Goal: Task Accomplishment & Management: Complete application form

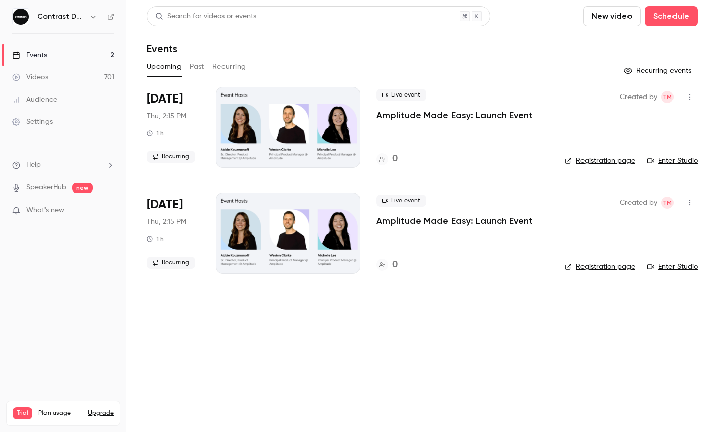
click at [94, 14] on icon "button" at bounding box center [93, 17] width 8 height 8
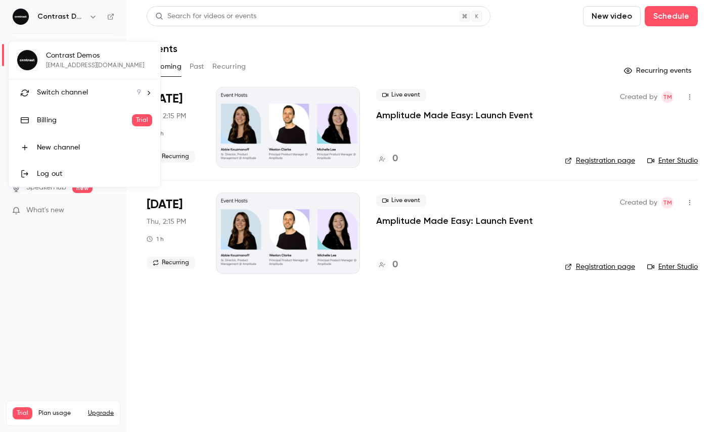
click at [71, 103] on li "Switch channel 9" at bounding box center [85, 92] width 152 height 27
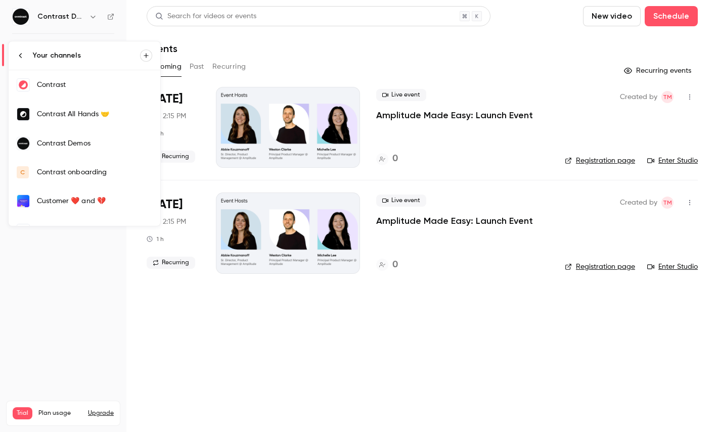
click at [75, 90] on link "Contrast" at bounding box center [85, 84] width 152 height 29
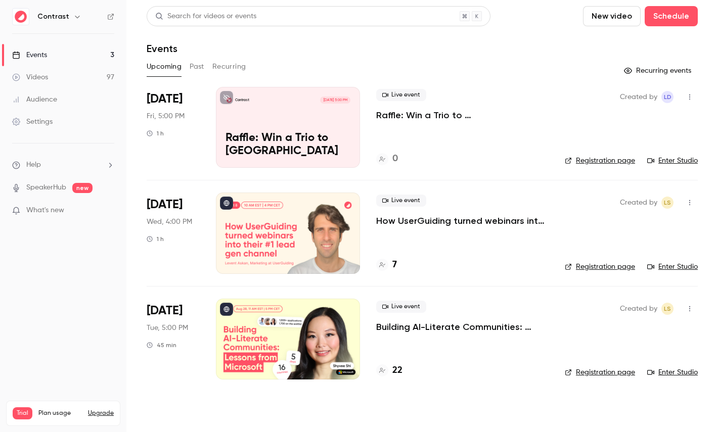
click at [62, 75] on link "Videos 97" at bounding box center [63, 77] width 126 height 22
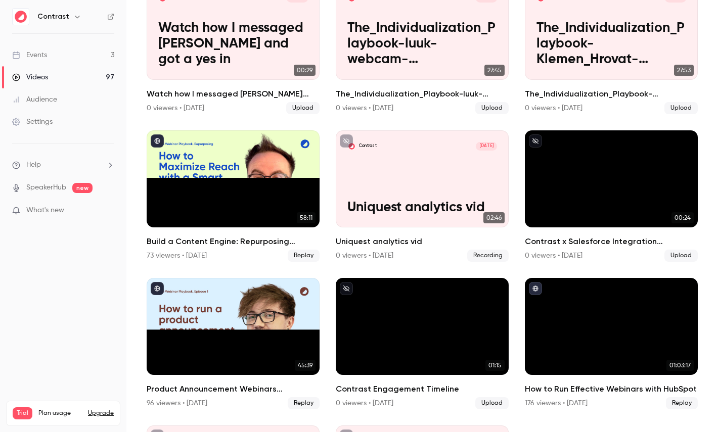
scroll to position [552, 0]
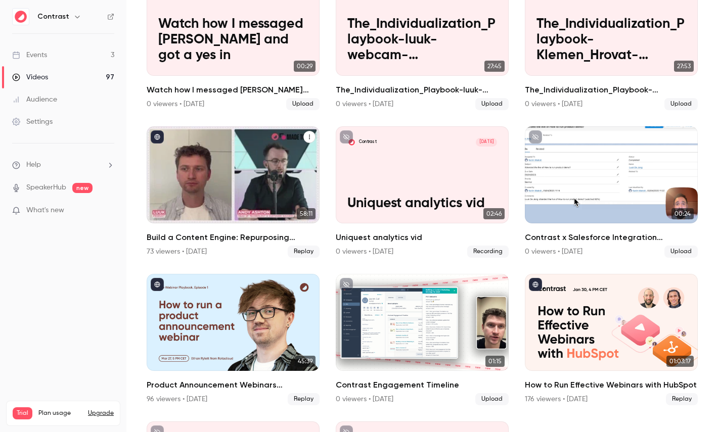
click at [210, 183] on div "Build a Content Engine: Repurposing Strategies for SaaS Teams" at bounding box center [233, 174] width 173 height 97
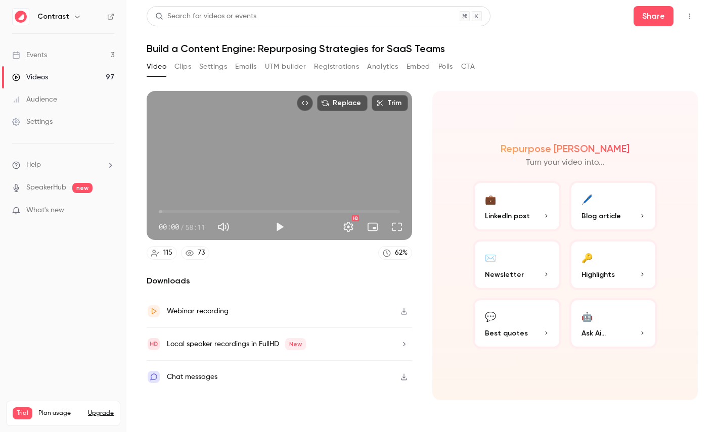
click at [213, 343] on div "Local speaker recordings in FullHD New" at bounding box center [236, 344] width 139 height 12
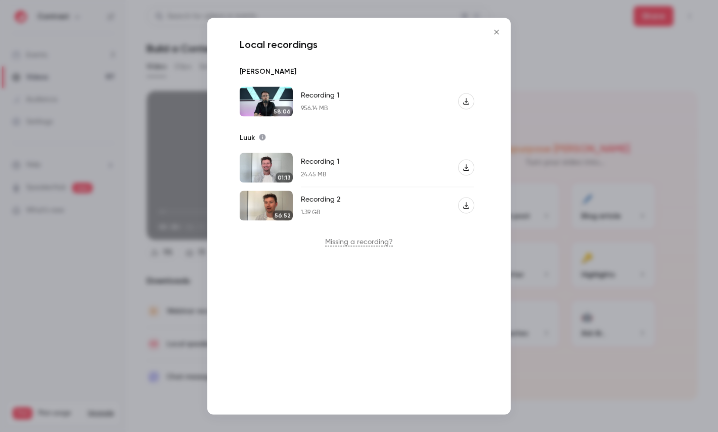
click at [498, 28] on icon "Close" at bounding box center [496, 32] width 12 height 8
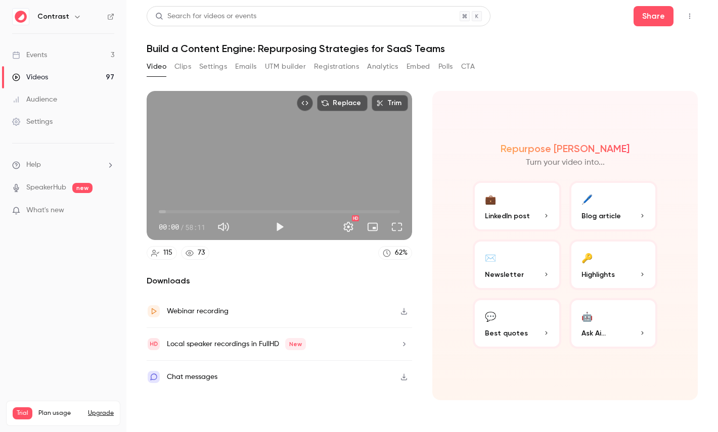
click at [186, 74] on button "Clips" at bounding box center [182, 67] width 17 height 16
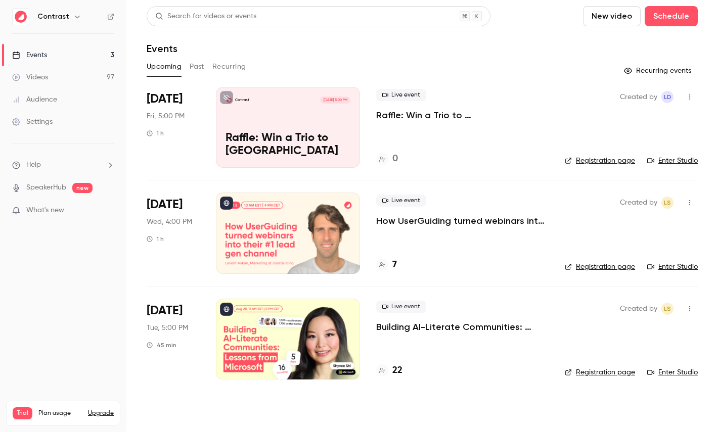
click at [74, 18] on icon "button" at bounding box center [77, 17] width 8 height 8
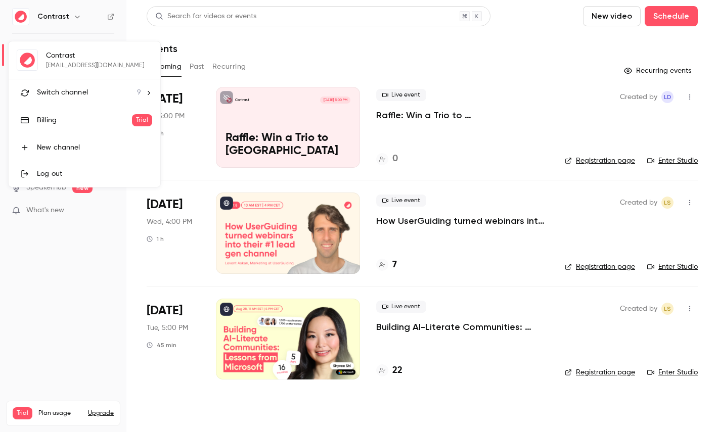
click at [84, 98] on span "Switch channel" at bounding box center [62, 92] width 51 height 11
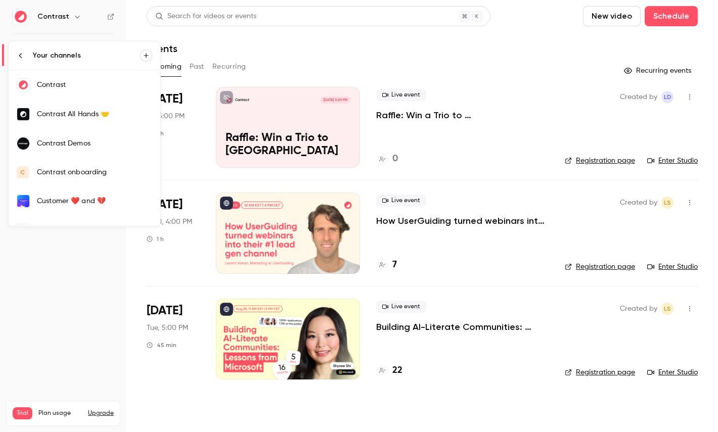
click at [98, 145] on div "Contrast Demos" at bounding box center [94, 144] width 115 height 10
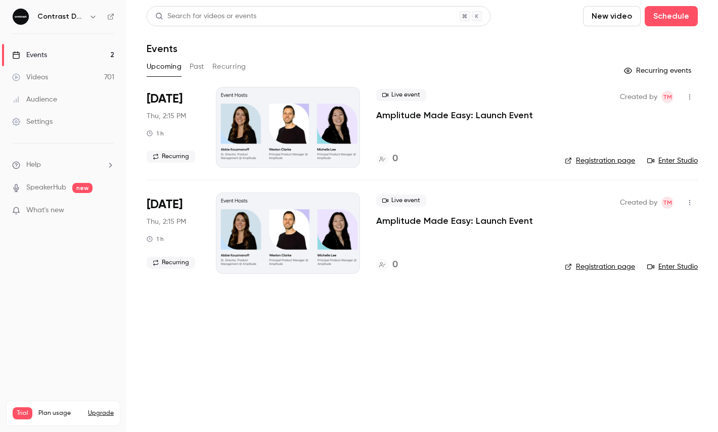
click at [680, 26] on header "Search for videos or events New video Schedule Events" at bounding box center [422, 30] width 551 height 49
click at [679, 19] on button "Schedule" at bounding box center [671, 16] width 53 height 20
click at [642, 52] on li "One time event" at bounding box center [642, 44] width 109 height 26
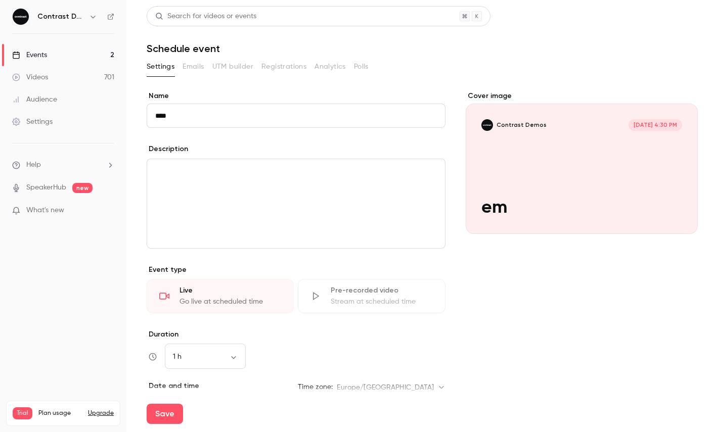
type input "*****"
paste input "**********"
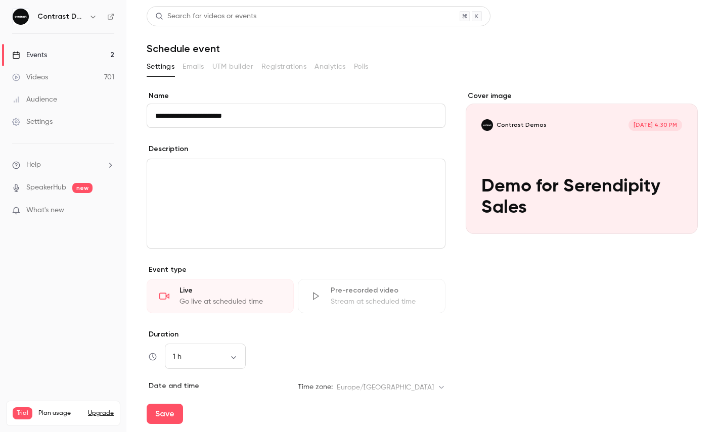
scroll to position [142, 0]
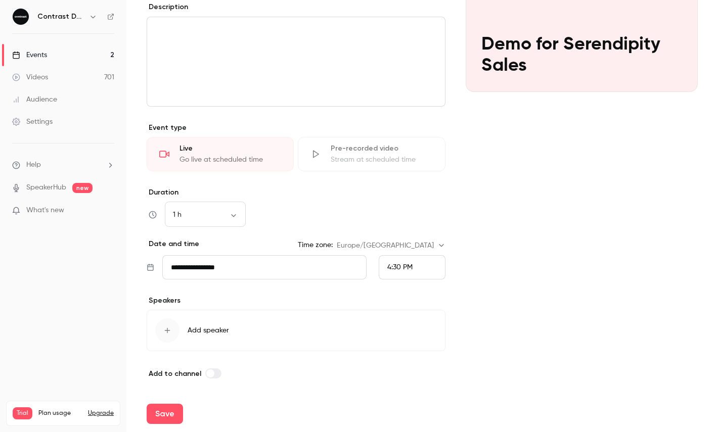
type input "**********"
click at [392, 266] on span "4:30 PM" at bounding box center [399, 267] width 25 height 7
click at [410, 231] on span "5:30 PM" at bounding box center [400, 233] width 26 height 7
click at [166, 413] on button "Save" at bounding box center [165, 414] width 36 height 20
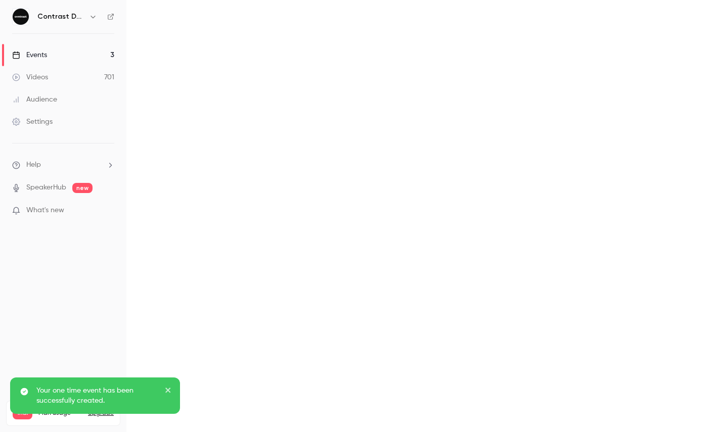
click at [684, 21] on main at bounding box center [422, 216] width 592 height 432
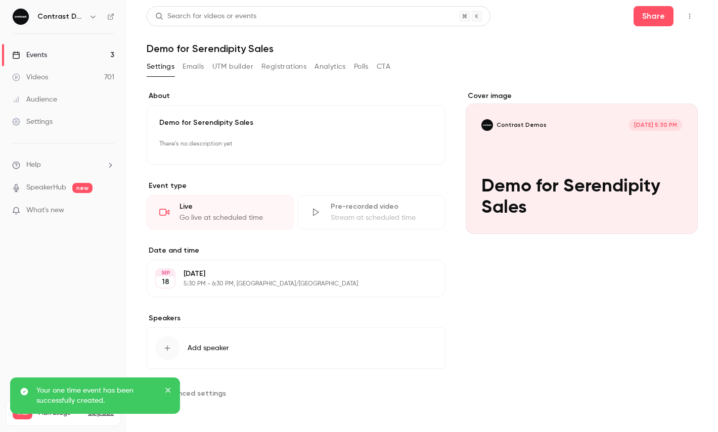
click at [692, 13] on icon "button" at bounding box center [690, 16] width 8 height 7
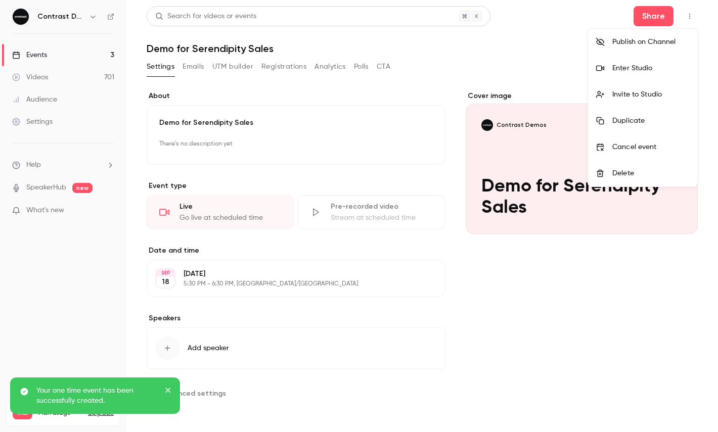
click at [649, 62] on li "Enter Studio" at bounding box center [642, 68] width 109 height 26
